Goal: Task Accomplishment & Management: Manage account settings

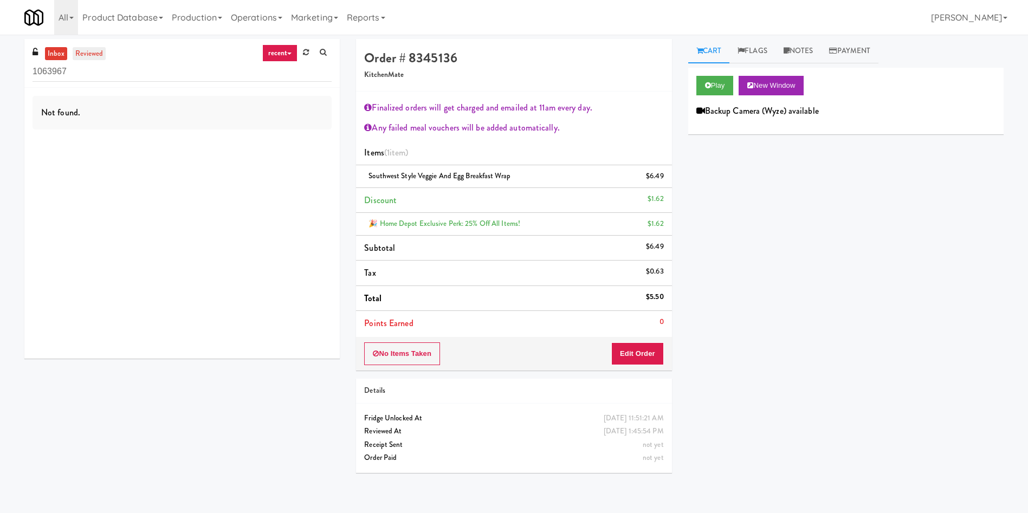
click at [94, 55] on link "reviewed" at bounding box center [90, 54] width 34 height 14
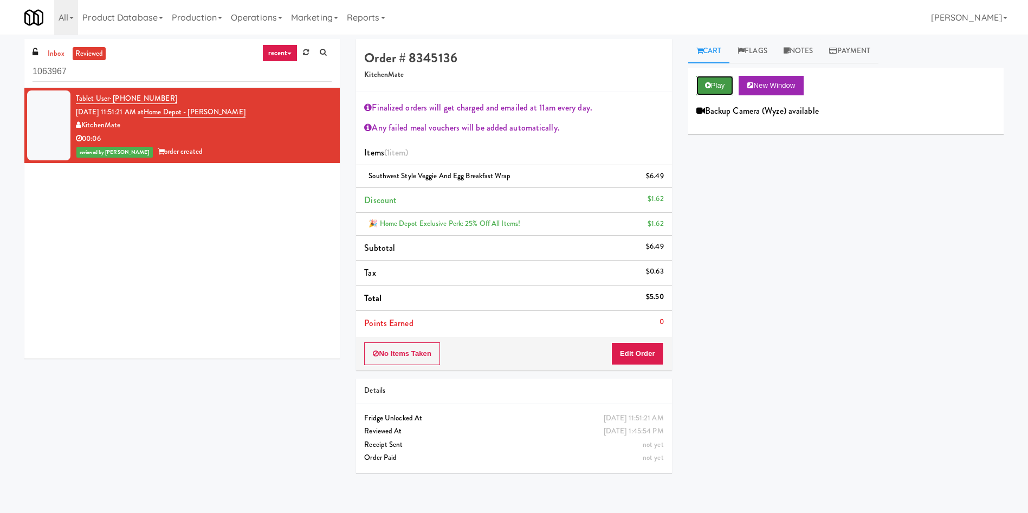
click at [712, 81] on button "Play" at bounding box center [715, 86] width 37 height 20
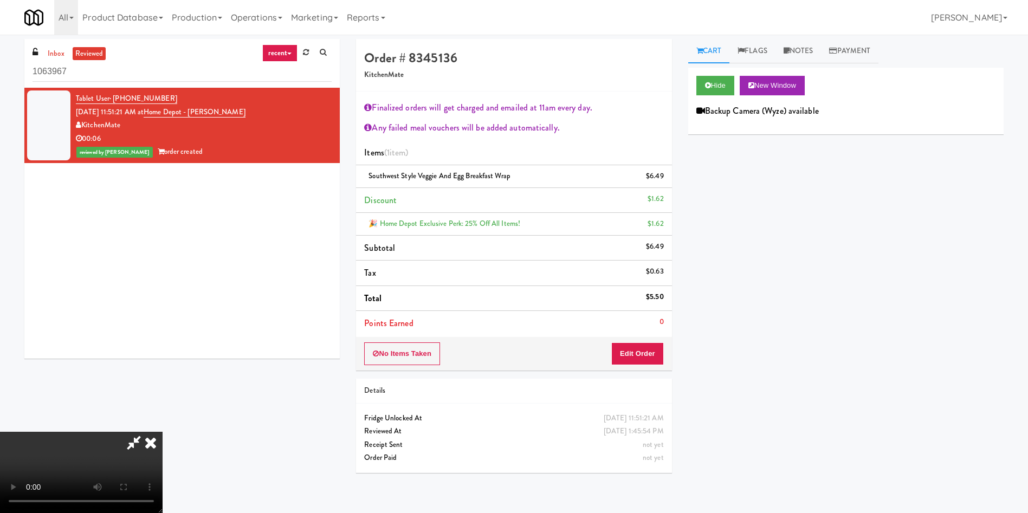
click at [163, 432] on video at bounding box center [81, 472] width 163 height 81
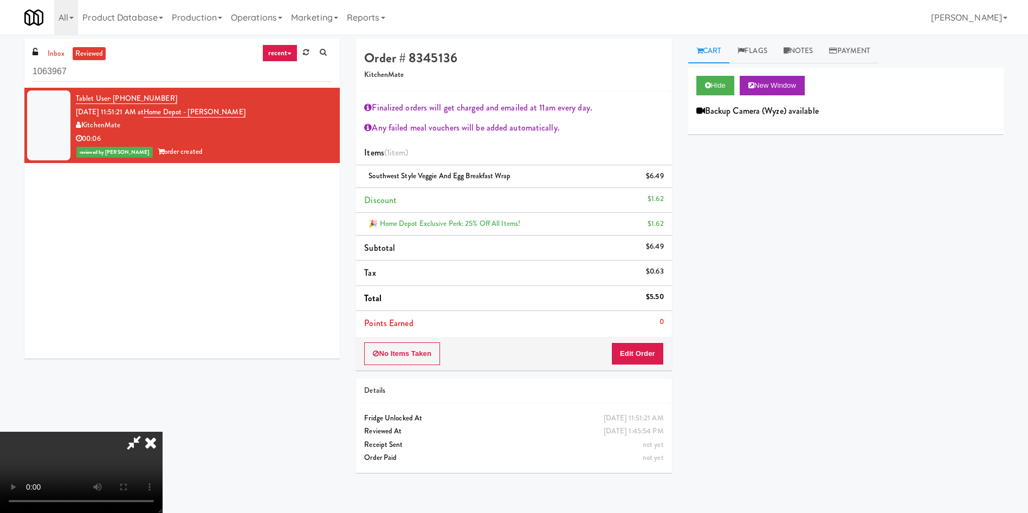
scroll to position [0, 0]
click at [163, 432] on icon at bounding box center [151, 443] width 24 height 22
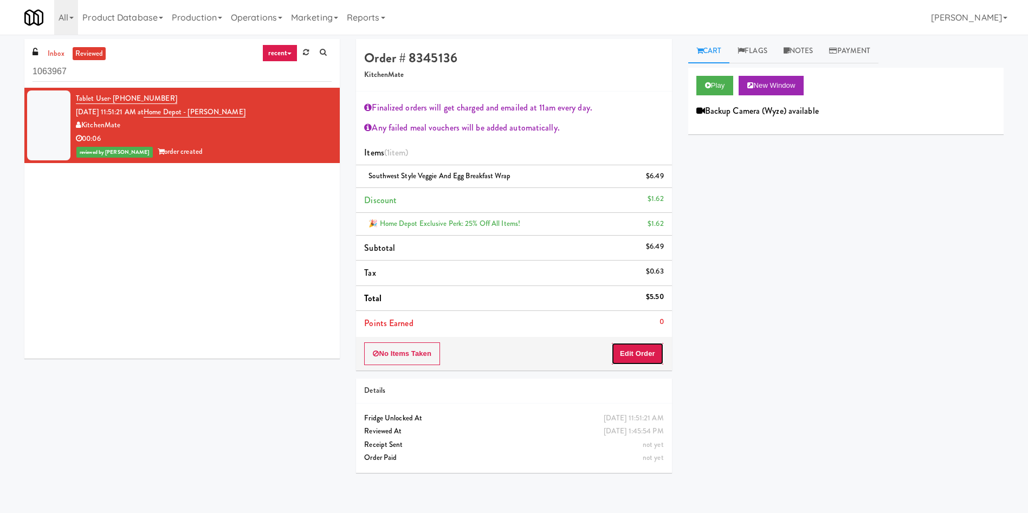
click at [653, 346] on button "Edit Order" at bounding box center [638, 354] width 53 height 23
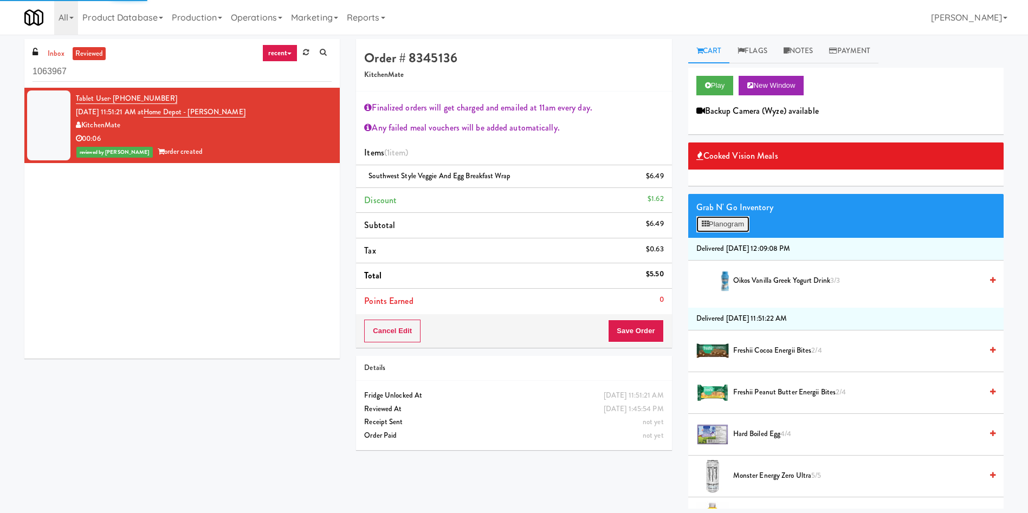
click at [724, 218] on button "Planogram" at bounding box center [723, 224] width 53 height 16
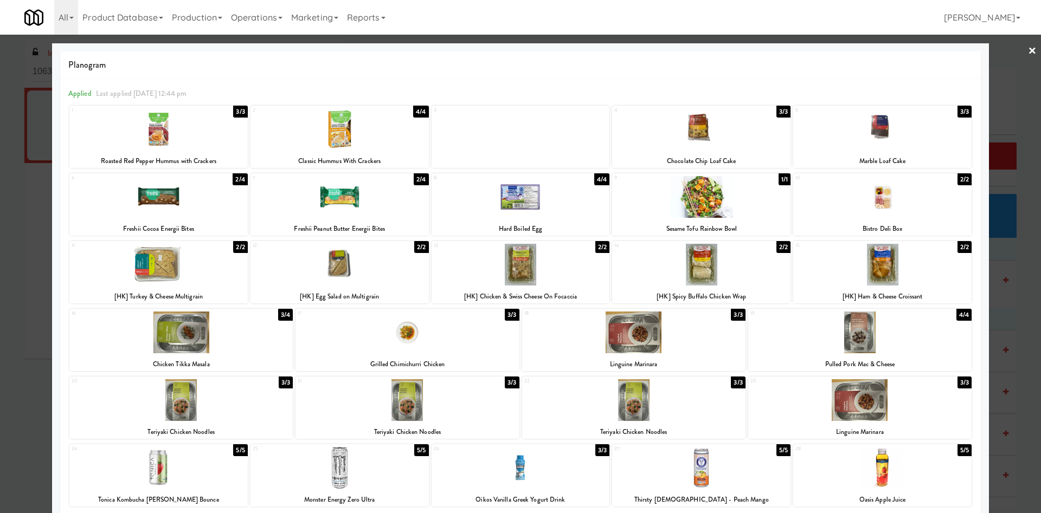
click at [996, 82] on div at bounding box center [520, 256] width 1041 height 513
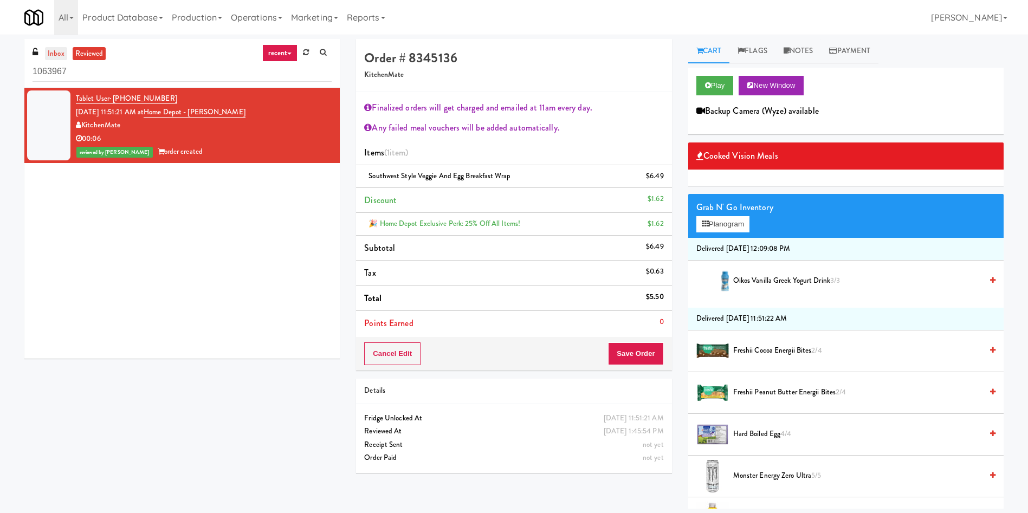
click at [53, 59] on link "inbox" at bounding box center [56, 54] width 22 height 14
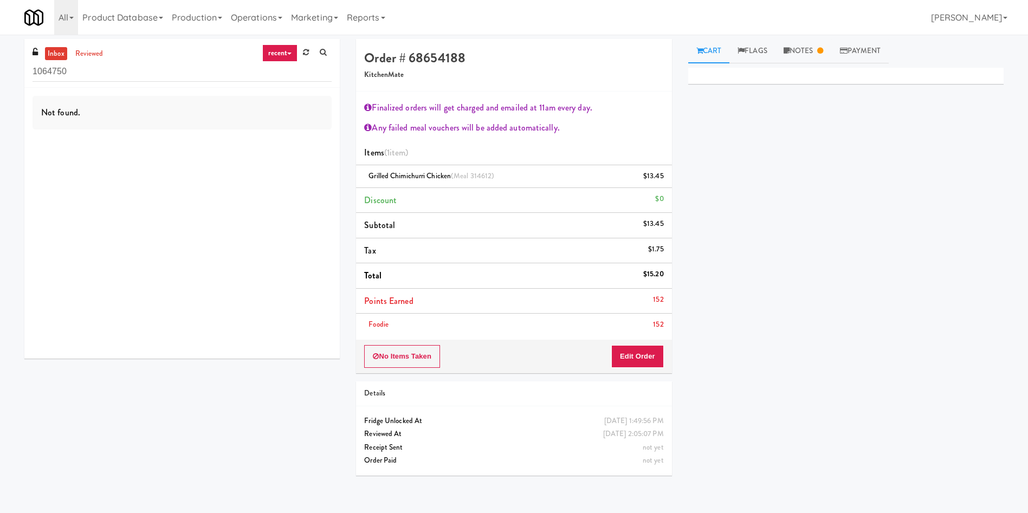
click at [156, 231] on div "Not found." at bounding box center [182, 223] width 316 height 271
click at [96, 53] on link "reviewed" at bounding box center [90, 54] width 34 height 14
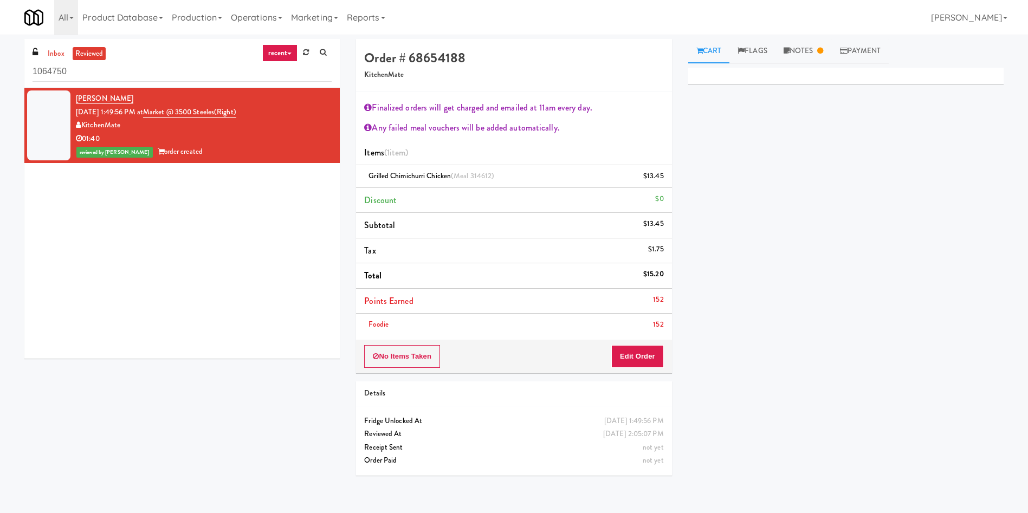
click at [231, 303] on div "Thugin Sasithevan Sep 22, 2025 1:49:56 PM at Market @ 3500 Steeles(Right) Kitch…" at bounding box center [182, 223] width 316 height 271
click at [249, 305] on div "Thugin Sasithevan Sep 22, 2025 1:49:56 PM at Market @ 3500 Steeles(Right) Kitch…" at bounding box center [182, 223] width 316 height 271
click at [821, 53] on link "Notes" at bounding box center [804, 51] width 56 height 24
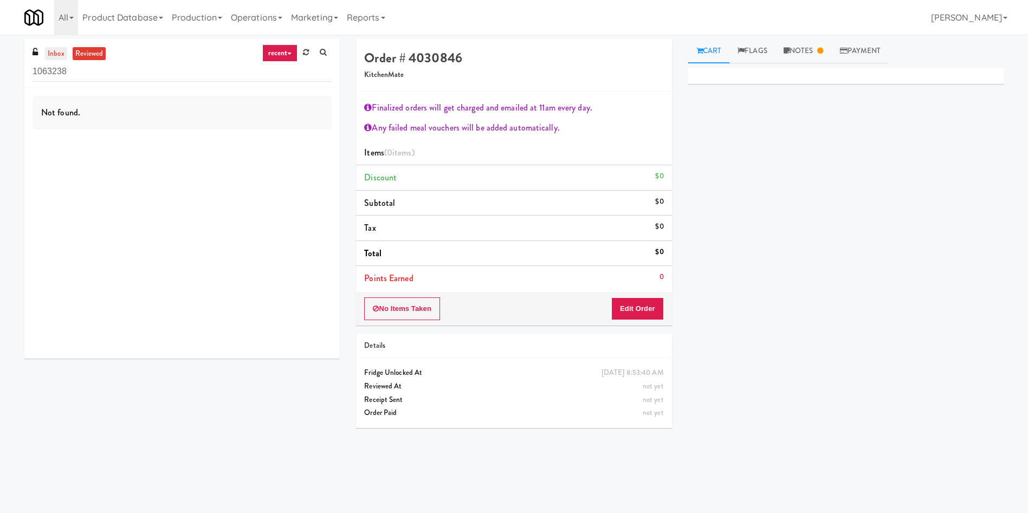
click at [50, 47] on link "inbox" at bounding box center [56, 54] width 22 height 14
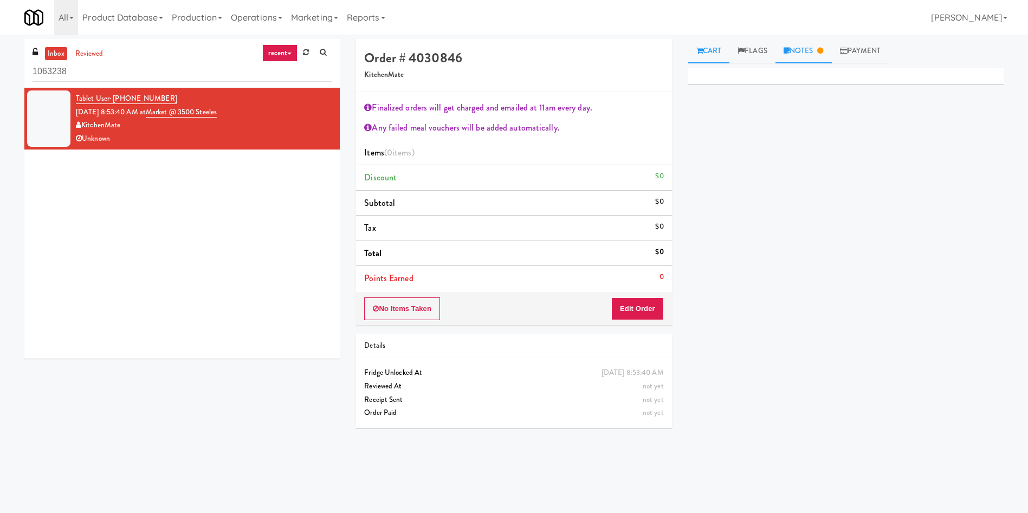
click at [814, 55] on link "Notes" at bounding box center [804, 51] width 56 height 24
click at [815, 233] on div "Primary Flag Clear Flag if unable to determine what was taken or order not proc…" at bounding box center [847, 271] width 316 height 407
drag, startPoint x: 156, startPoint y: 78, endPoint x: 0, endPoint y: 78, distance: 155.6
click at [0, 78] on div "inbox reviewed recent all unclear take inventory issue suspicious failed recent…" at bounding box center [514, 256] width 1028 height 435
click at [409, 316] on button "No Items Taken" at bounding box center [402, 309] width 76 height 23
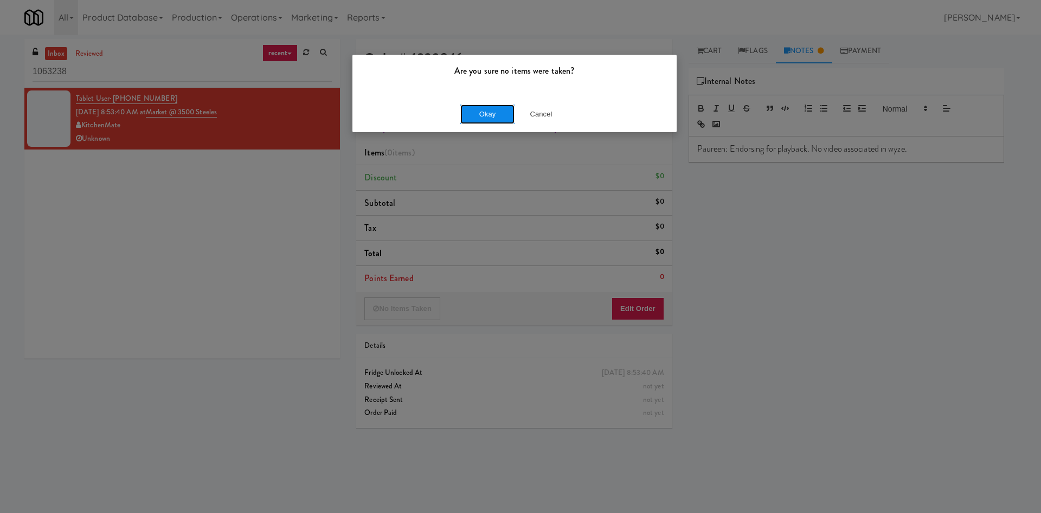
click at [486, 106] on button "Okay" at bounding box center [487, 115] width 54 height 20
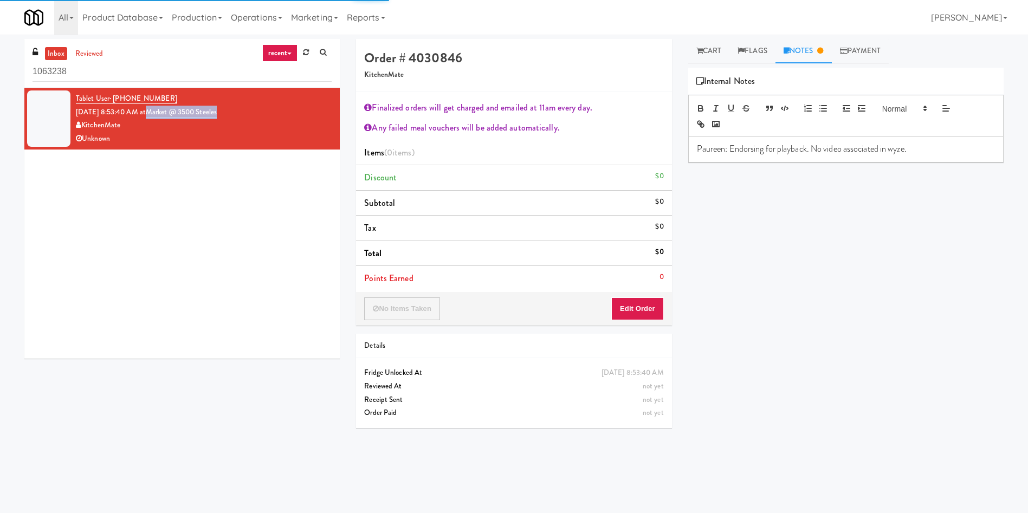
drag, startPoint x: 244, startPoint y: 109, endPoint x: 164, endPoint y: 106, distance: 80.3
click at [164, 106] on div "Tablet User · (647) 939-7206 Sep 22, 2025 8:53:40 AM at Market @ 3500 Steeles K…" at bounding box center [204, 118] width 256 height 53
copy link "Market @ 3500 Steeles"
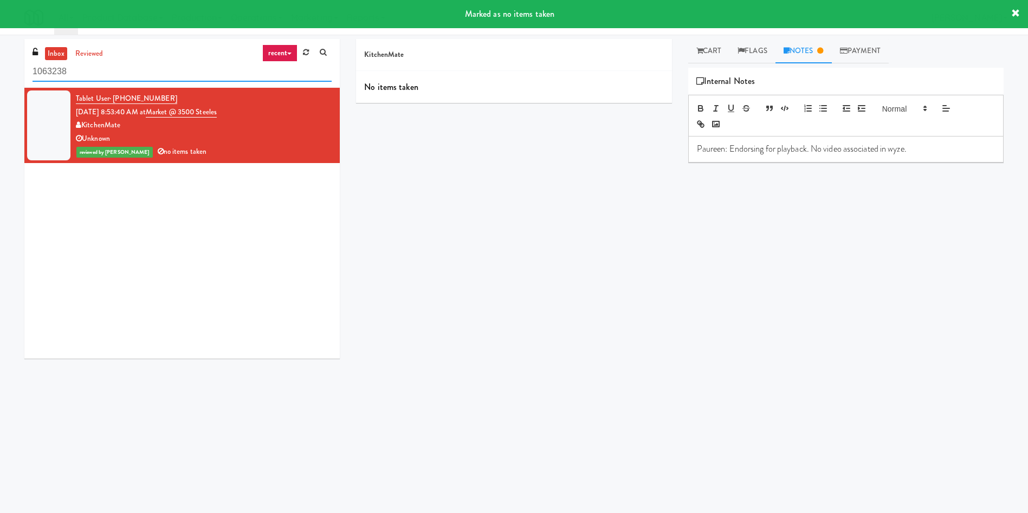
drag, startPoint x: 97, startPoint y: 74, endPoint x: 0, endPoint y: 75, distance: 96.5
click at [0, 75] on div "inbox reviewed recent all unclear take inventory issue suspicious failed recent…" at bounding box center [514, 256] width 1028 height 435
paste input "Market @ 3500 Steeles"
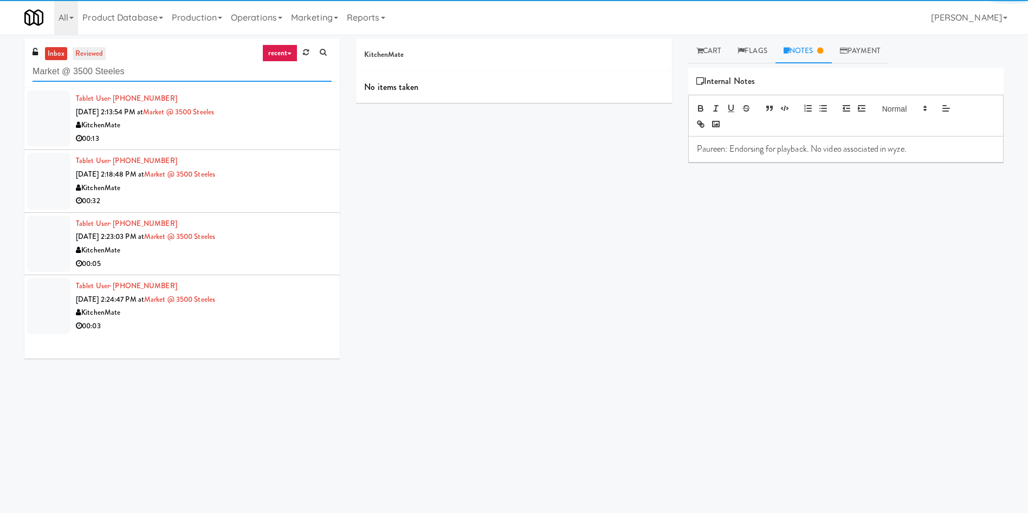
type input "Market @ 3500 Steeles"
click at [91, 48] on link "reviewed" at bounding box center [90, 54] width 34 height 14
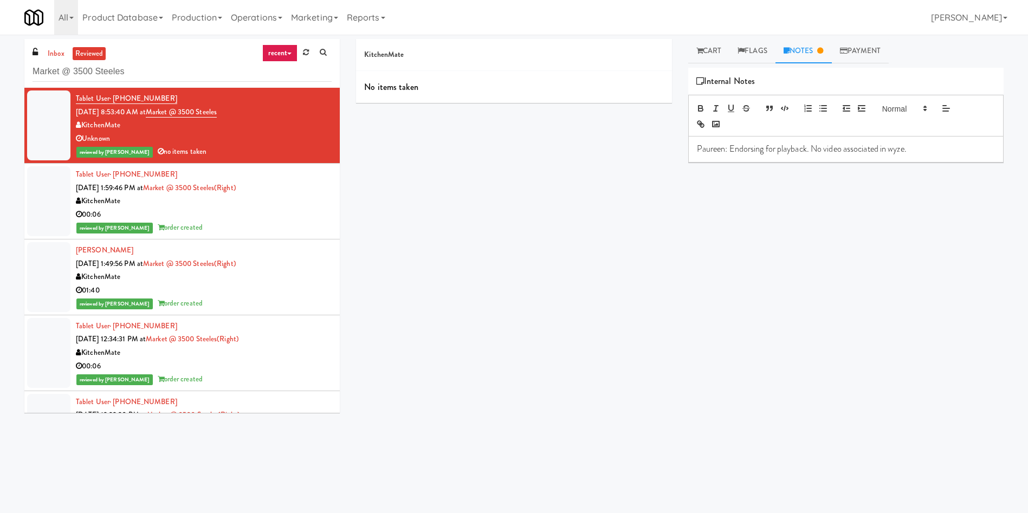
click at [44, 205] on div at bounding box center [48, 201] width 43 height 70
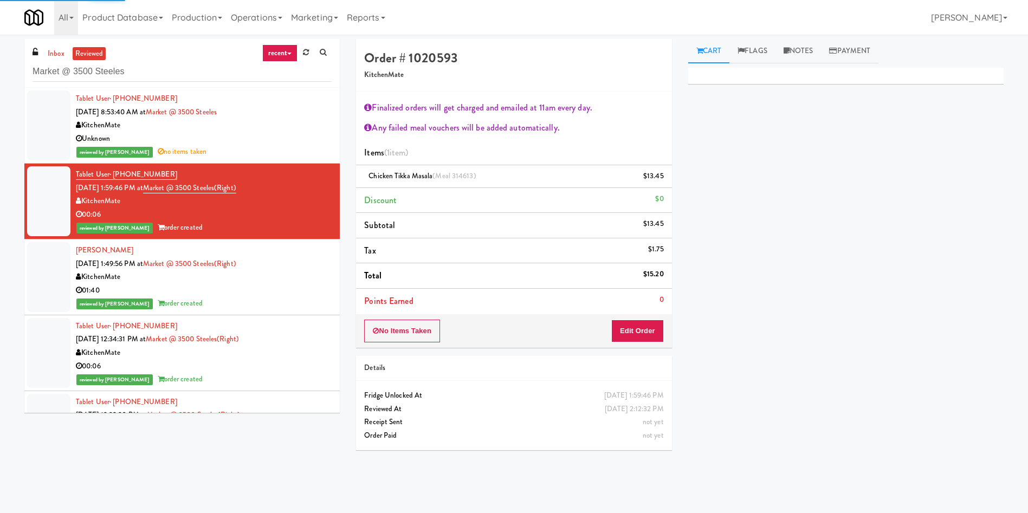
click at [45, 269] on div at bounding box center [48, 277] width 43 height 70
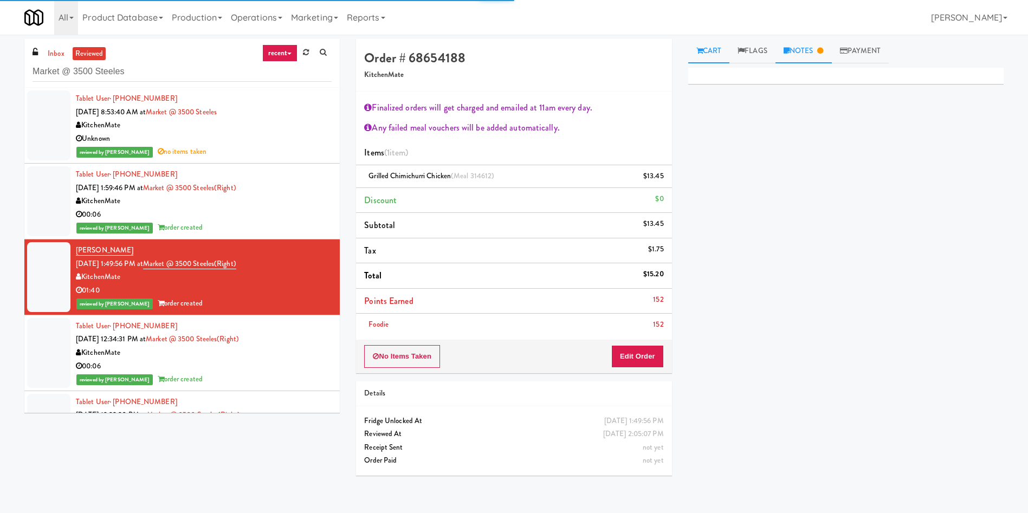
click at [810, 58] on link "Notes" at bounding box center [804, 51] width 56 height 24
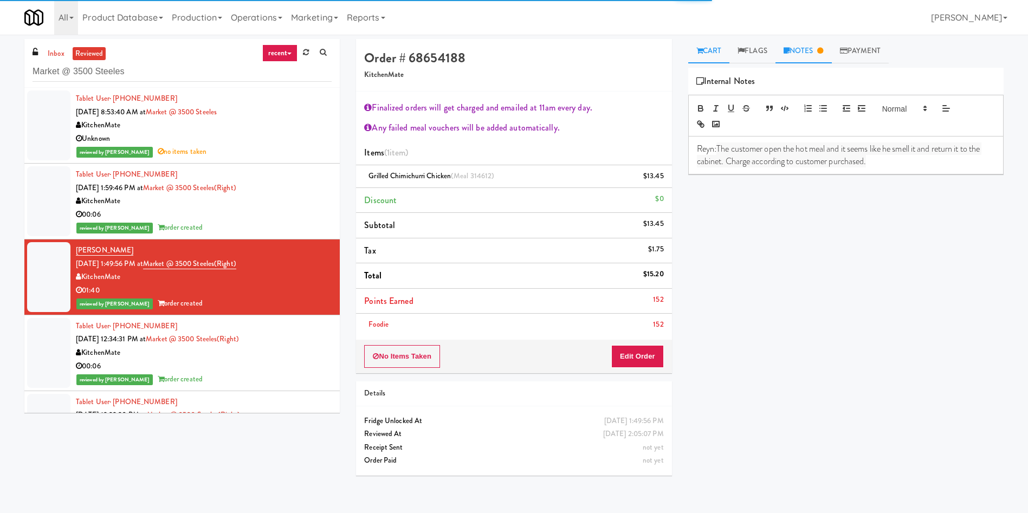
click at [713, 42] on link "Cart" at bounding box center [710, 51] width 42 height 24
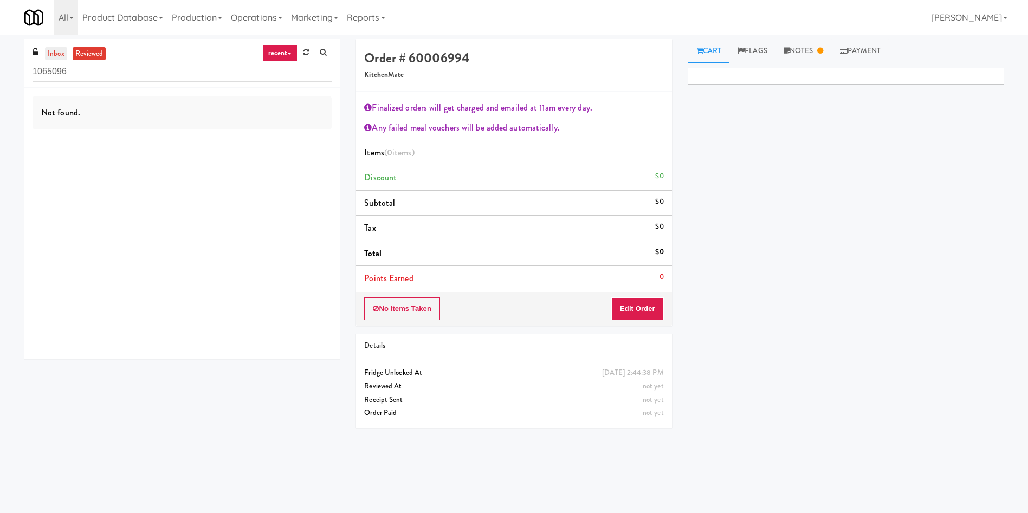
click at [56, 57] on link "inbox" at bounding box center [56, 54] width 22 height 14
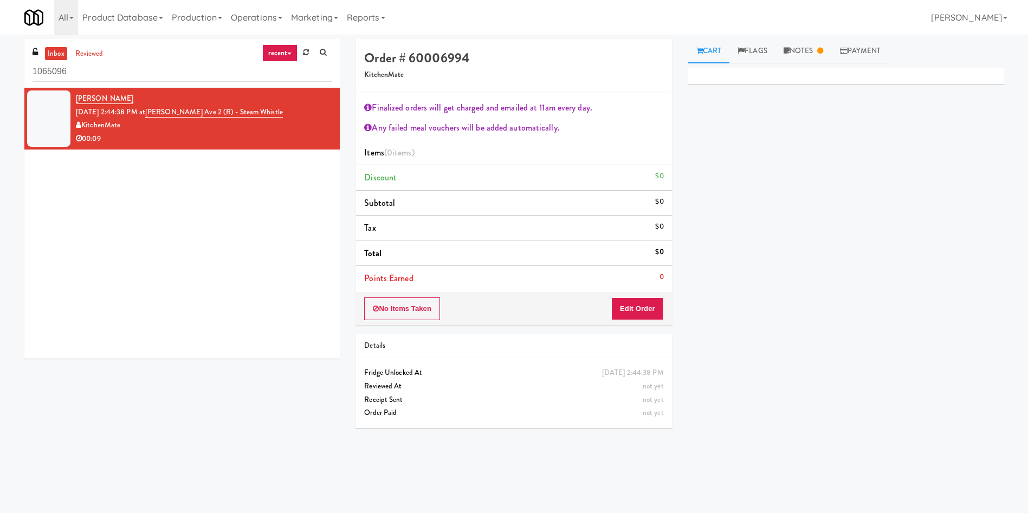
click at [205, 214] on div "Mckinnley Matthews Sep 22, 2025 2:44:38 PM at Evans Ave 2 (R) - Steam Whistle K…" at bounding box center [182, 223] width 316 height 271
click at [182, 311] on div "Mckinnley Matthews Sep 22, 2025 2:44:38 PM at Evans Ave 2 (R) - Steam Whistle K…" at bounding box center [182, 223] width 316 height 271
click at [811, 41] on link "Notes" at bounding box center [804, 51] width 56 height 24
click at [717, 43] on link "Cart" at bounding box center [710, 51] width 42 height 24
click at [642, 308] on button "Edit Order" at bounding box center [638, 309] width 53 height 23
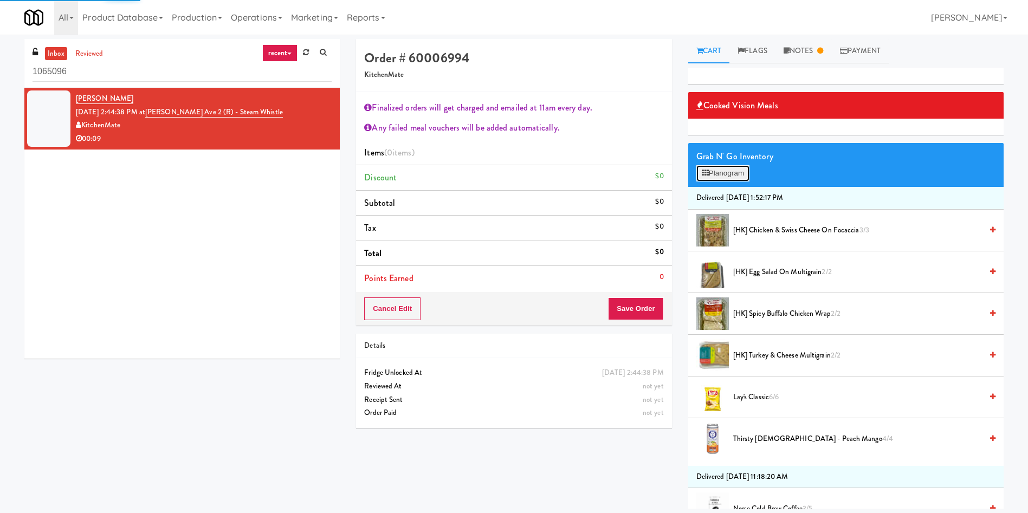
click at [726, 174] on button "Planogram" at bounding box center [723, 173] width 53 height 16
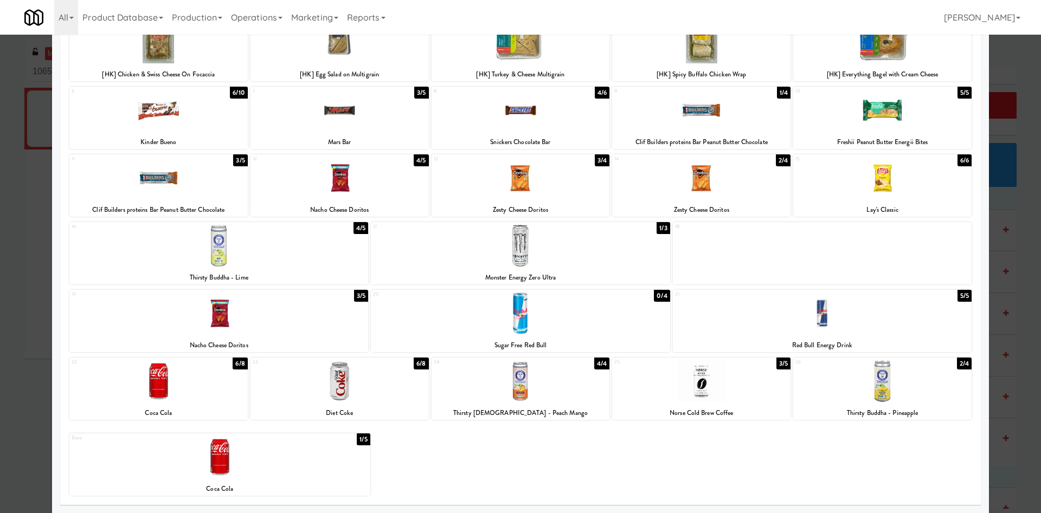
scroll to position [5, 0]
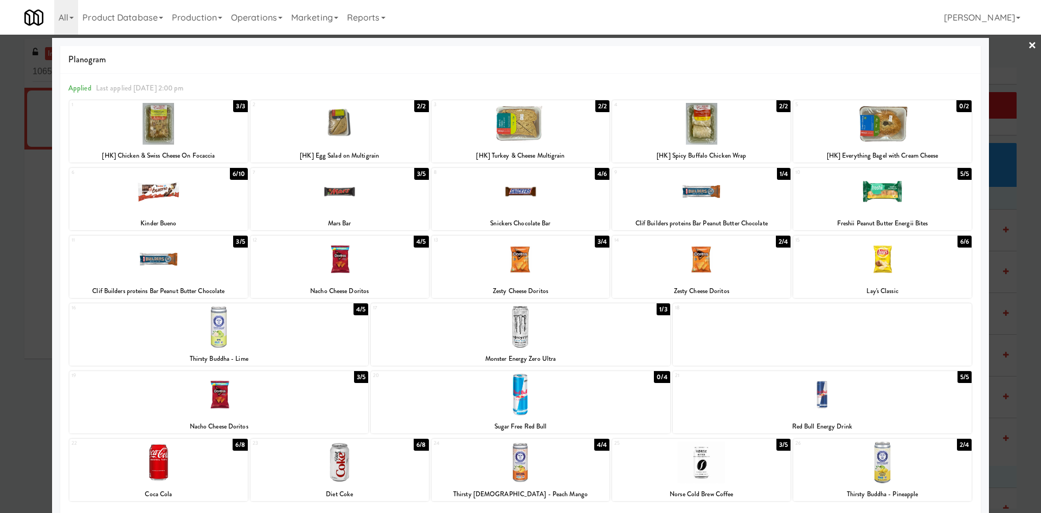
click at [0, 275] on div at bounding box center [520, 256] width 1041 height 513
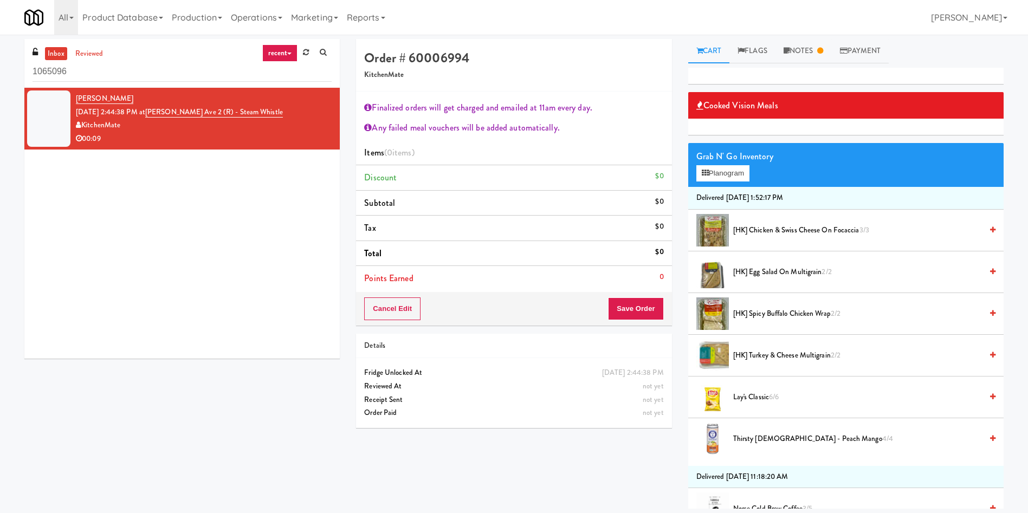
click at [179, 207] on div "Mckinnley Matthews Sep 22, 2025 2:44:38 PM at Evans Ave 2 (R) - Steam Whistle K…" at bounding box center [182, 223] width 316 height 271
click at [795, 50] on link "Notes" at bounding box center [804, 51] width 56 height 24
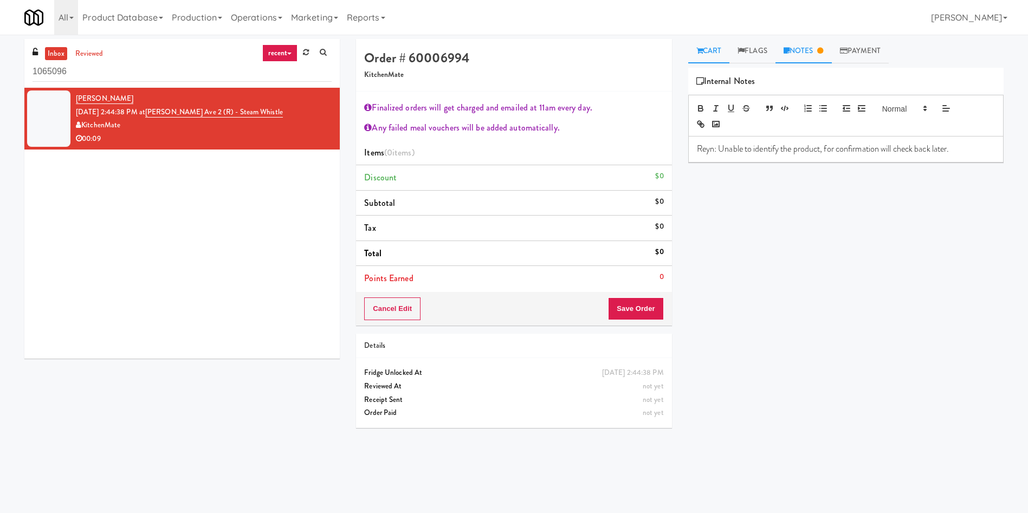
click at [717, 56] on link "Cart" at bounding box center [710, 51] width 42 height 24
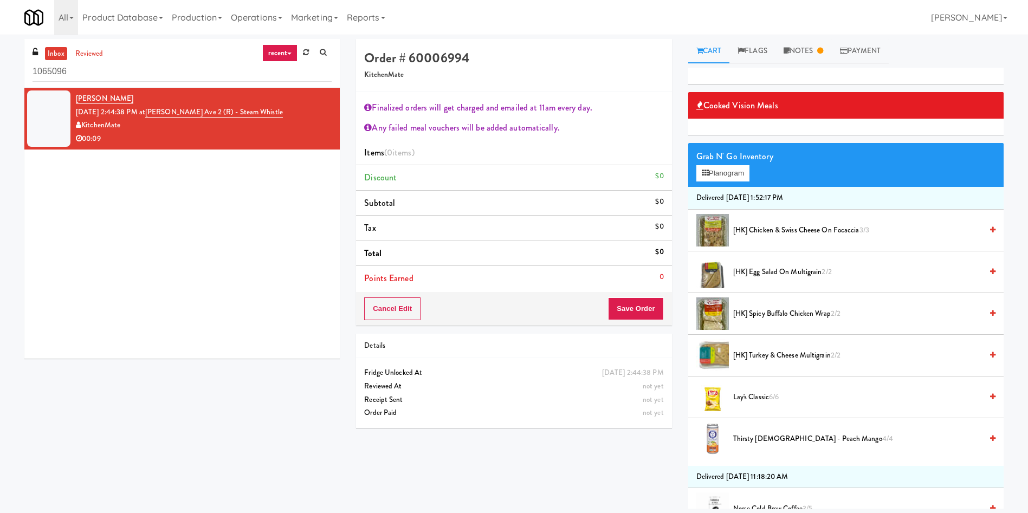
click at [245, 219] on div "Mckinnley Matthews Sep 22, 2025 2:44:38 PM at Evans Ave 2 (R) - Steam Whistle K…" at bounding box center [182, 223] width 316 height 271
click at [734, 173] on button "Planogram" at bounding box center [723, 173] width 53 height 16
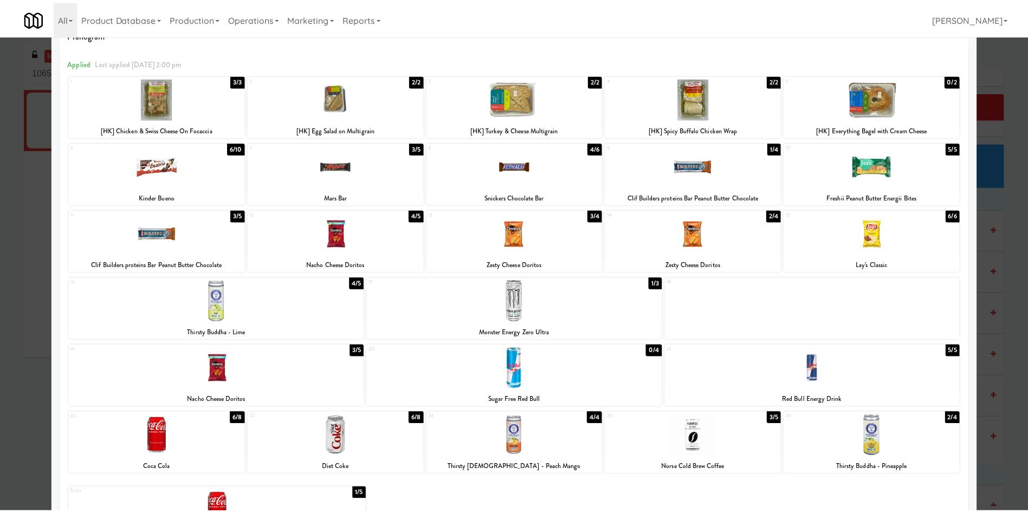
scroll to position [5, 0]
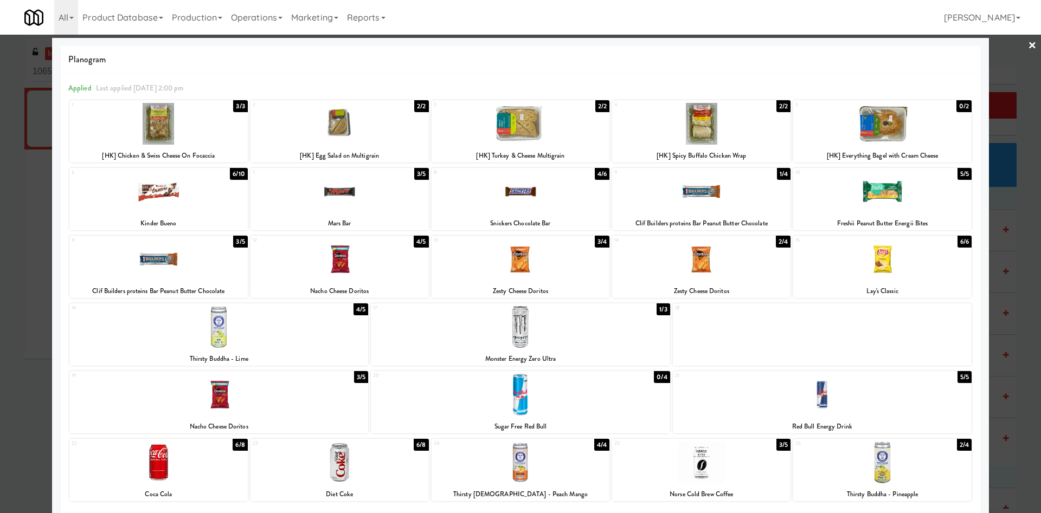
click at [1004, 74] on div at bounding box center [520, 256] width 1041 height 513
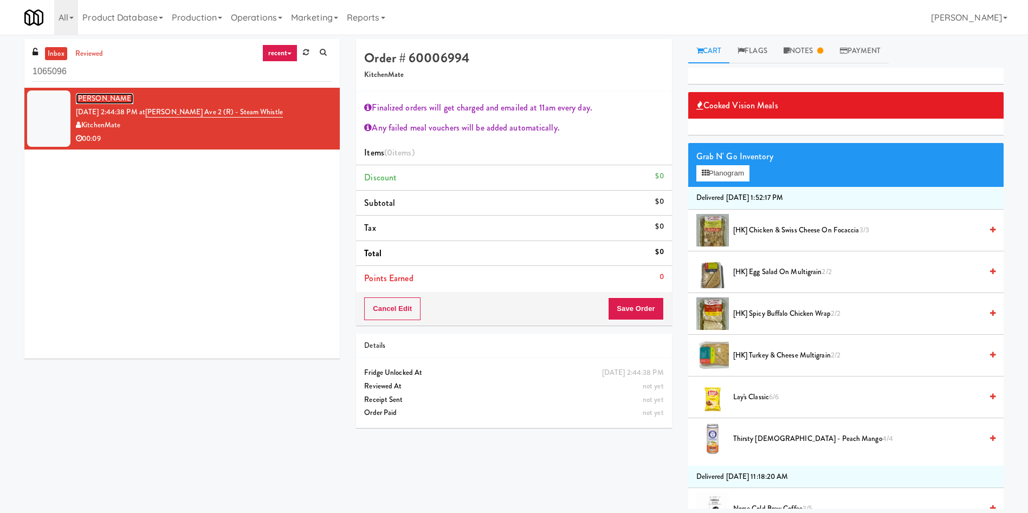
click at [87, 95] on link "Mckinnley Matthews" at bounding box center [104, 98] width 57 height 11
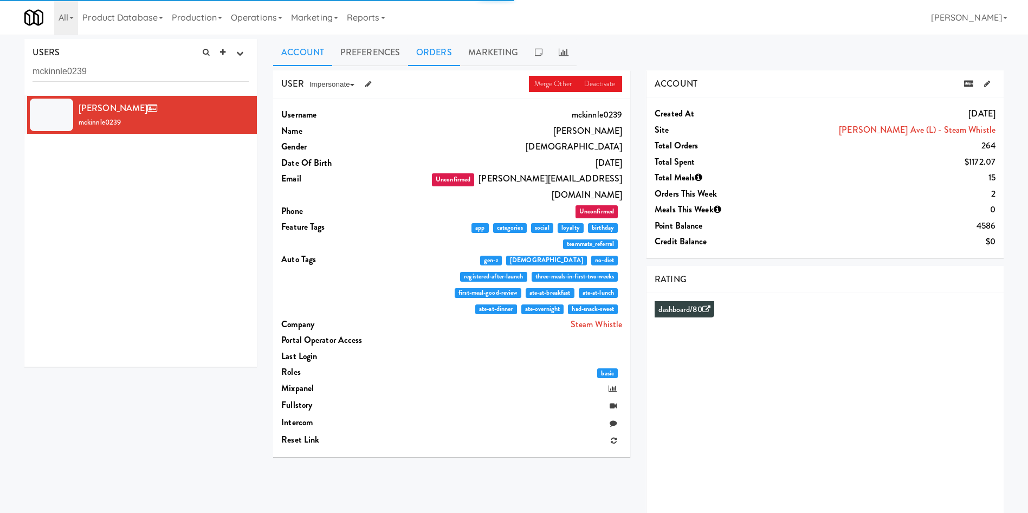
click at [450, 45] on link "Orders" at bounding box center [434, 52] width 52 height 27
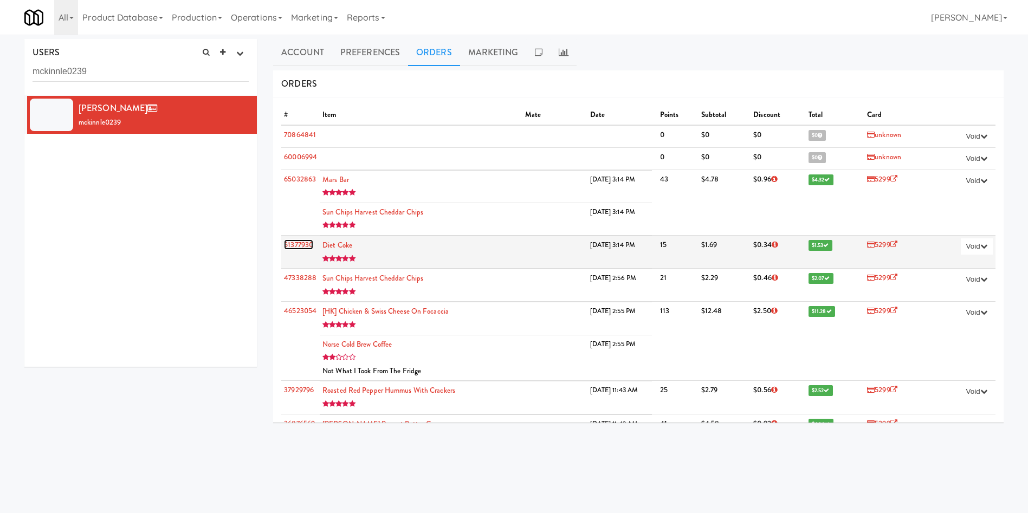
click at [306, 245] on link "51377930" at bounding box center [298, 245] width 29 height 10
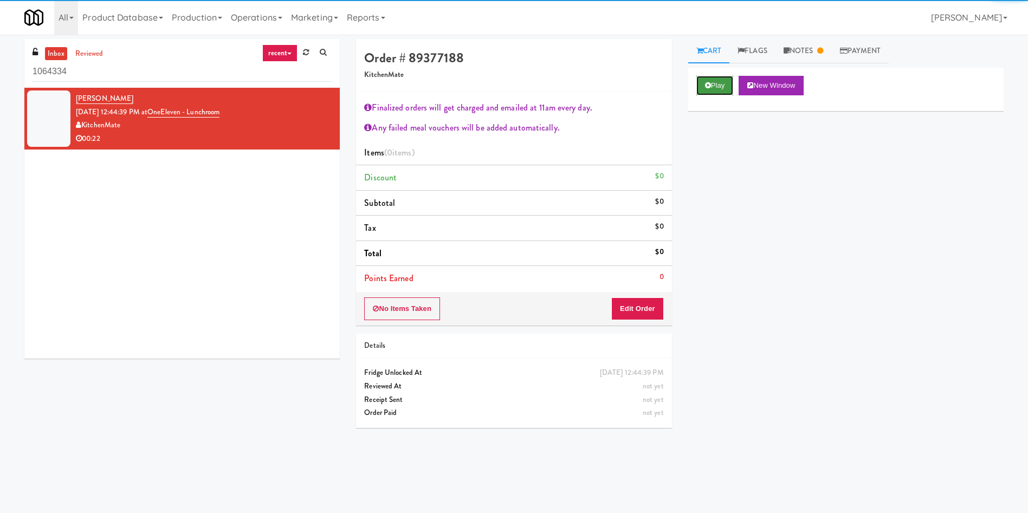
click at [710, 80] on button "Play" at bounding box center [715, 86] width 37 height 20
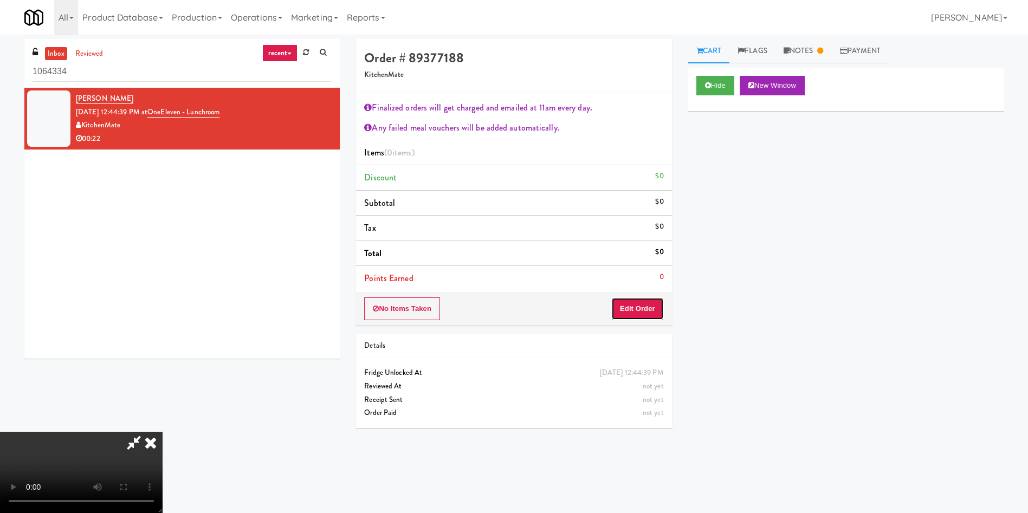
click at [628, 314] on button "Edit Order" at bounding box center [638, 309] width 53 height 23
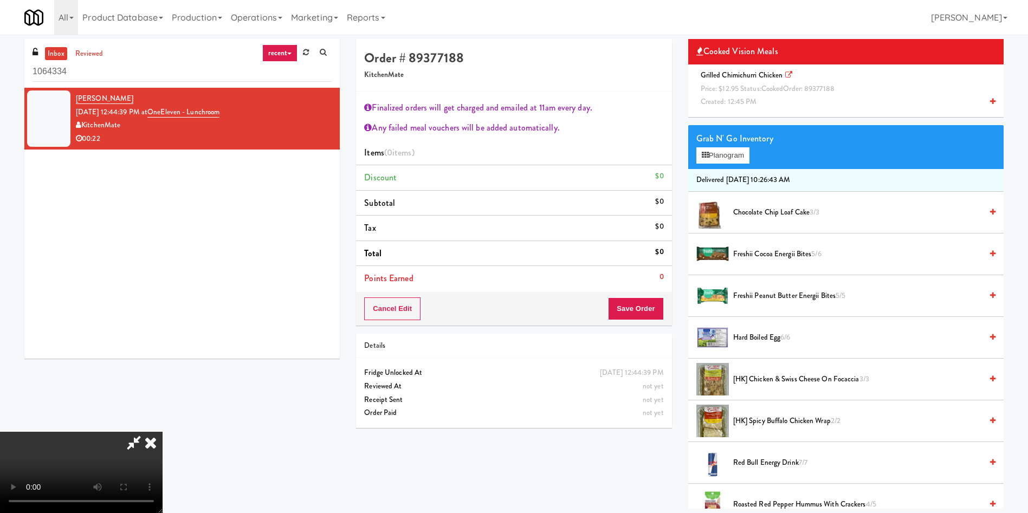
click at [163, 432] on icon at bounding box center [151, 443] width 24 height 22
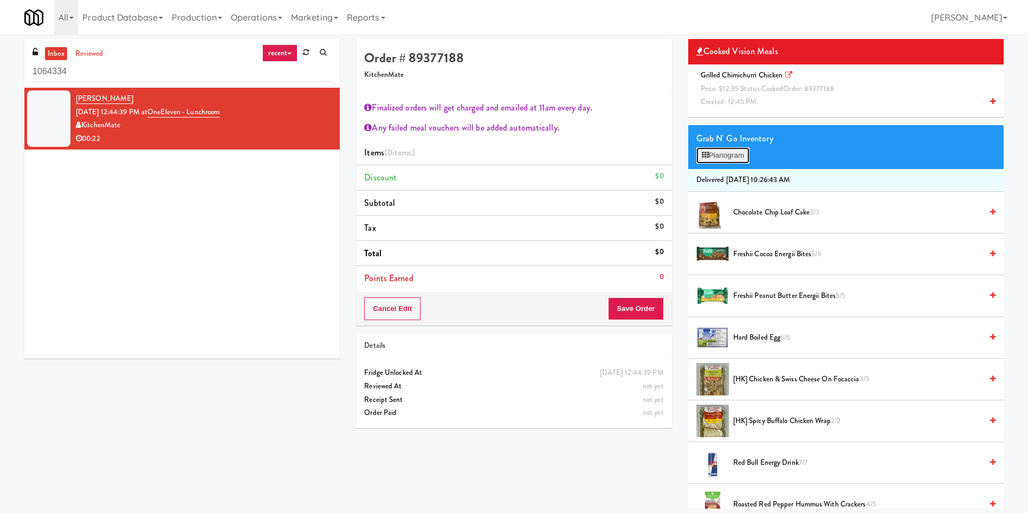
click at [715, 156] on button "Planogram" at bounding box center [723, 155] width 53 height 16
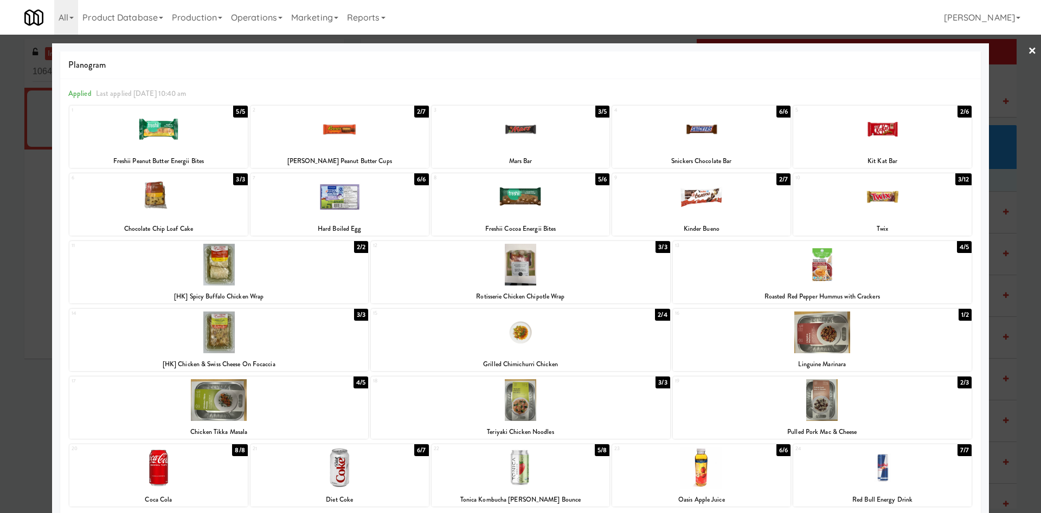
click at [1007, 77] on div at bounding box center [520, 256] width 1041 height 513
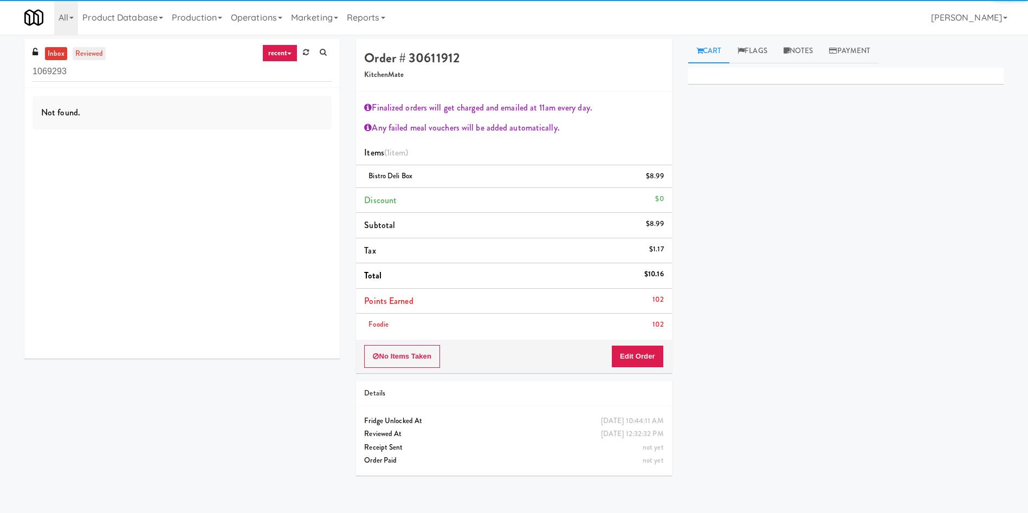
click at [88, 53] on link "reviewed" at bounding box center [90, 54] width 34 height 14
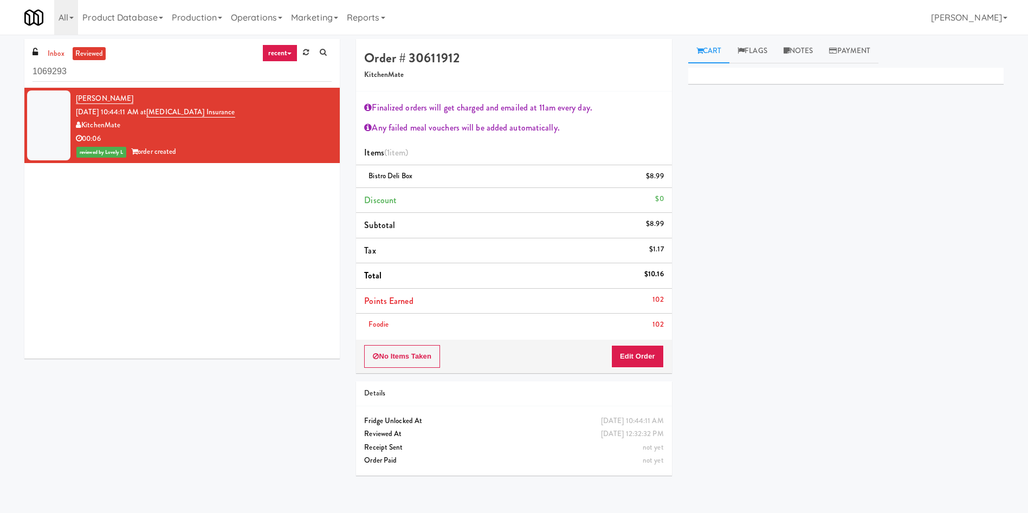
click at [184, 181] on div "[PERSON_NAME] [DATE] 10:44:11 AM at [MEDICAL_DATA] Insurance KitchenMate 00:06 …" at bounding box center [182, 223] width 316 height 271
click at [138, 100] on div "[PERSON_NAME] [DATE] 10:44:11 AM at [MEDICAL_DATA] Insurance KitchenMate 00:06 …" at bounding box center [204, 125] width 256 height 67
click at [123, 241] on div "[PERSON_NAME] [DATE] 10:44:11 AM at [MEDICAL_DATA] Insurance KitchenMate 00:06 …" at bounding box center [182, 223] width 316 height 271
drag, startPoint x: 153, startPoint y: 97, endPoint x: 76, endPoint y: 98, distance: 76.4
click at [76, 98] on div "Stefanie Morrissey Sep 23, 2025 10:44:11 AM at Definity Insurance KitchenMate 0…" at bounding box center [204, 125] width 256 height 67
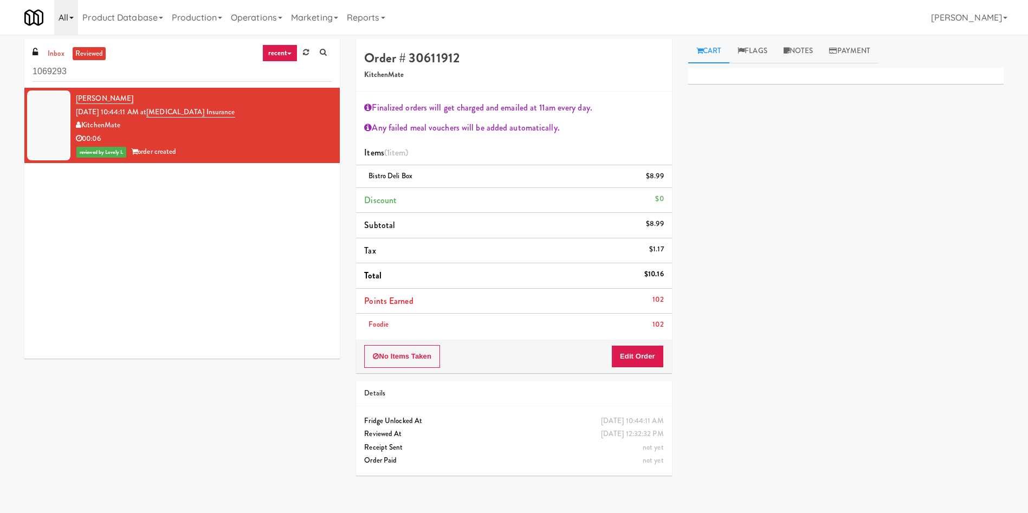
copy link "[PERSON_NAME]"
click at [229, 205] on div "Stefanie Morrissey Sep 23, 2025 10:44:11 AM at Definity Insurance KitchenMate 0…" at bounding box center [182, 223] width 316 height 271
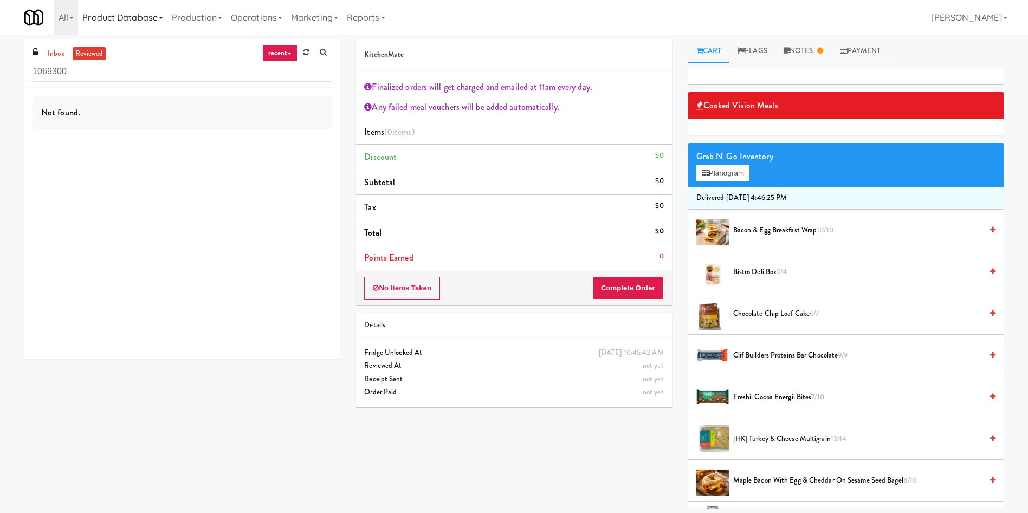
click at [86, 34] on link "Product Database" at bounding box center [122, 17] width 89 height 35
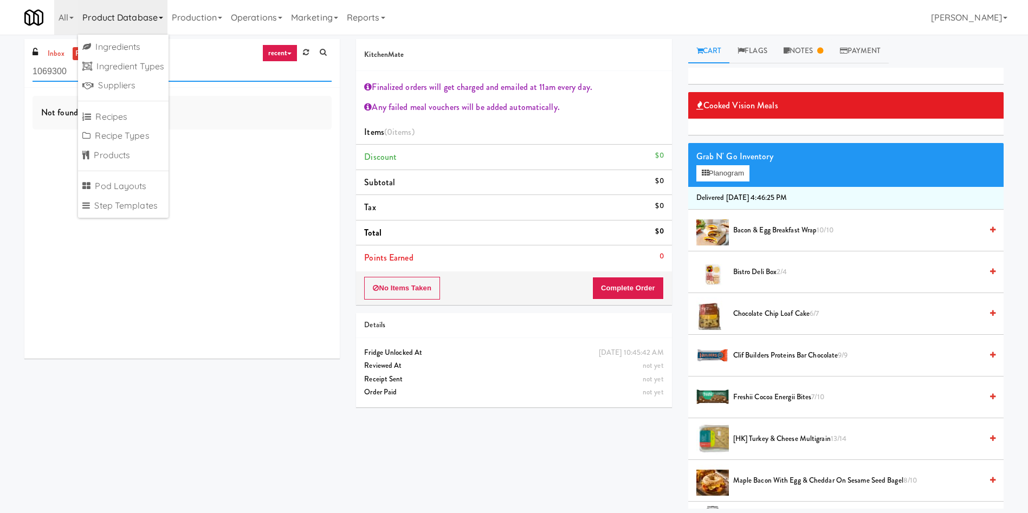
click at [61, 71] on input "1069300" at bounding box center [182, 72] width 299 height 20
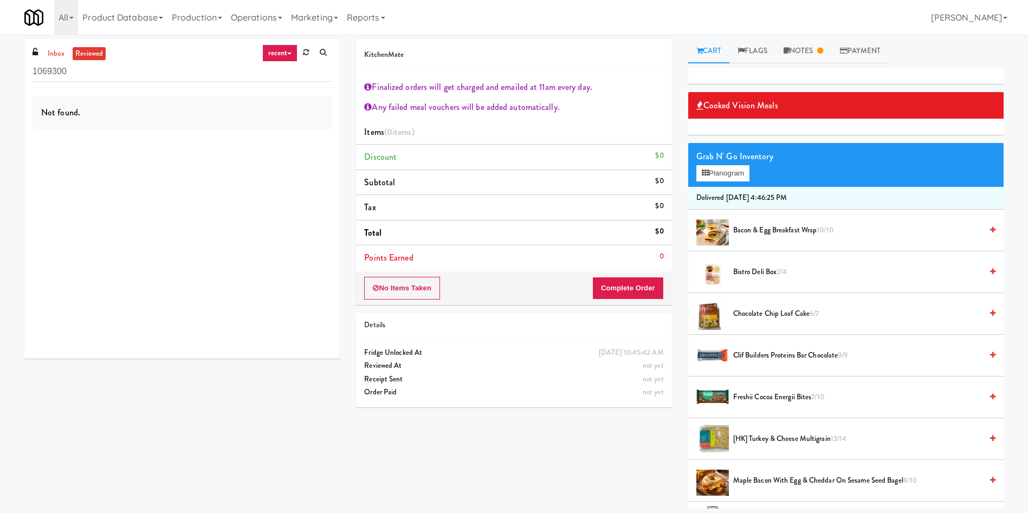
click at [87, 53] on link "reviewed" at bounding box center [90, 54] width 34 height 14
click at [53, 55] on link "inbox" at bounding box center [56, 54] width 22 height 14
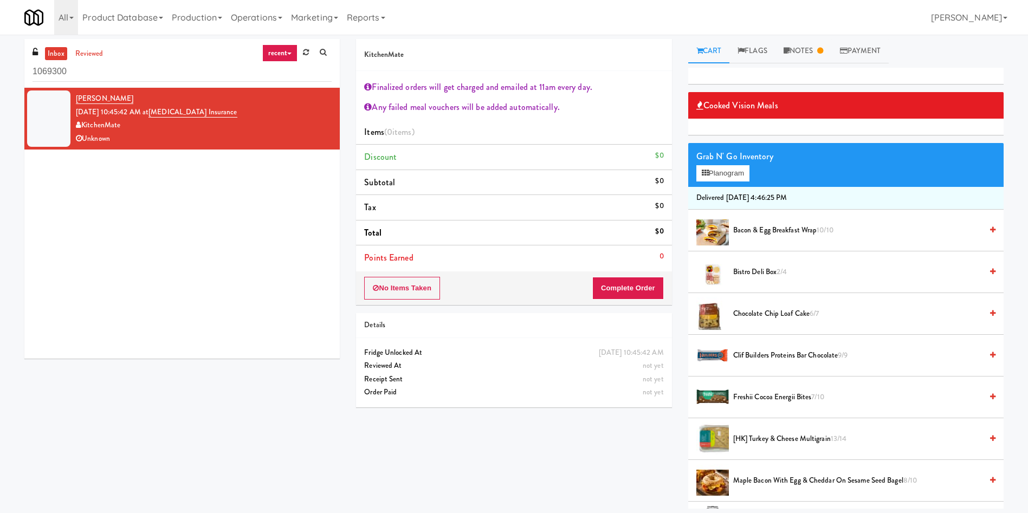
click at [108, 191] on div "Stefanie Morrissey Sep 23, 2025 10:45:42 AM at Definity Insurance KitchenMate U…" at bounding box center [182, 223] width 316 height 271
drag, startPoint x: 111, startPoint y: 243, endPoint x: 143, endPoint y: 236, distance: 32.1
click at [111, 243] on div "Stefanie Morrissey Sep 23, 2025 10:45:42 AM at Definity Insurance KitchenMate U…" at bounding box center [182, 223] width 316 height 271
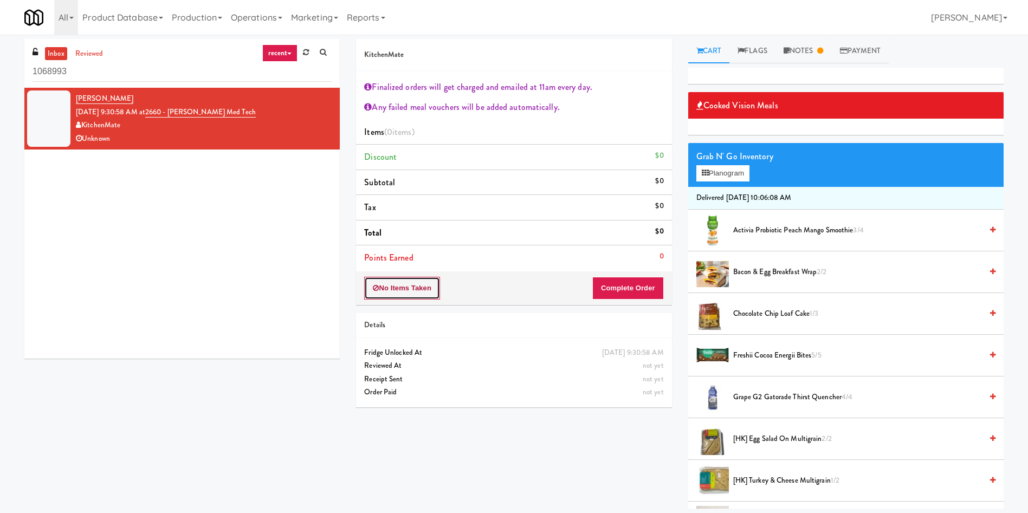
click at [384, 288] on button "No Items Taken" at bounding box center [402, 288] width 76 height 23
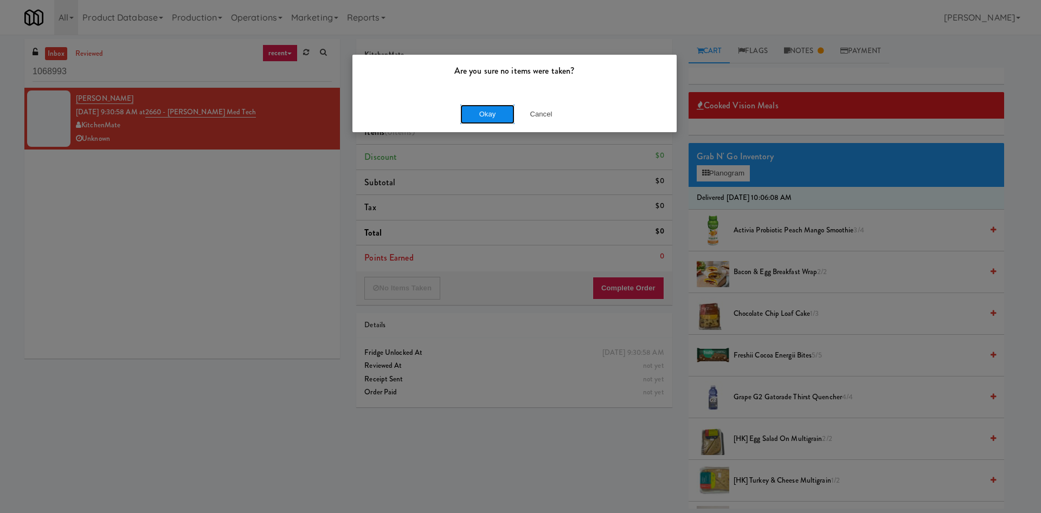
click at [488, 108] on button "Okay" at bounding box center [487, 115] width 54 height 20
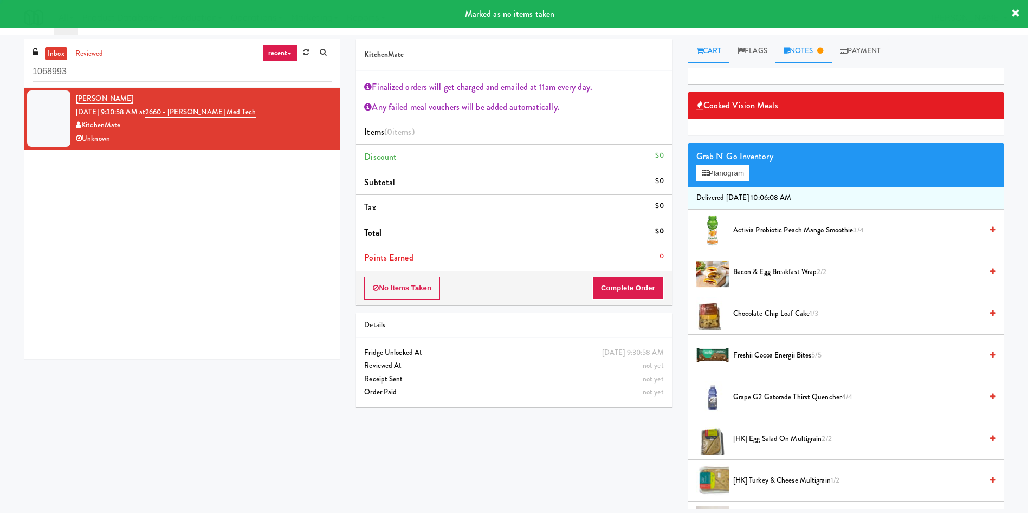
click at [815, 46] on link "Notes" at bounding box center [804, 51] width 56 height 24
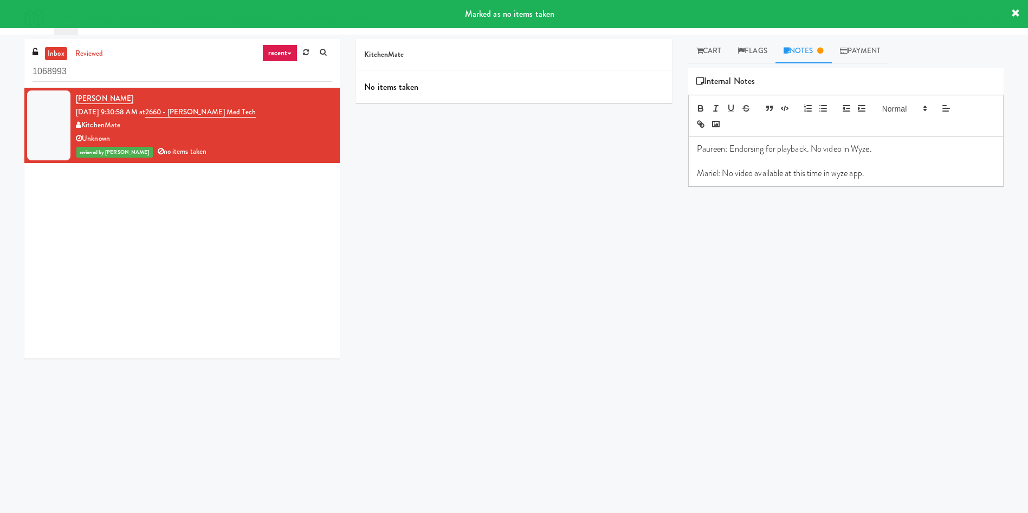
click at [858, 273] on div "Primary Flag Clear Flag if unable to determine what was taken or order not proc…" at bounding box center [847, 271] width 316 height 407
